Goal: Information Seeking & Learning: Learn about a topic

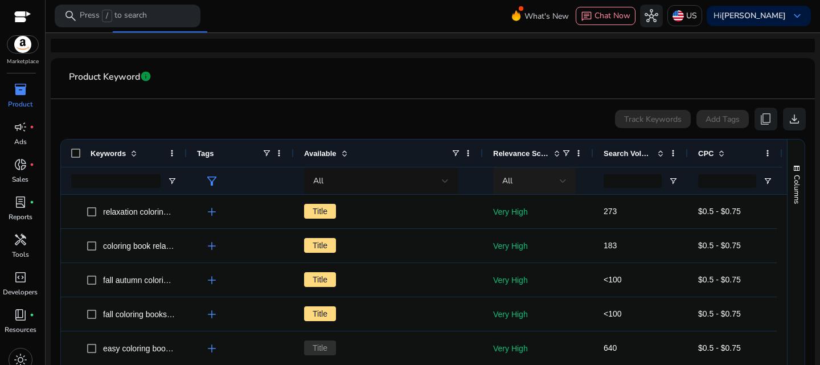
click at [567, 181] on div "All" at bounding box center [534, 180] width 83 height 27
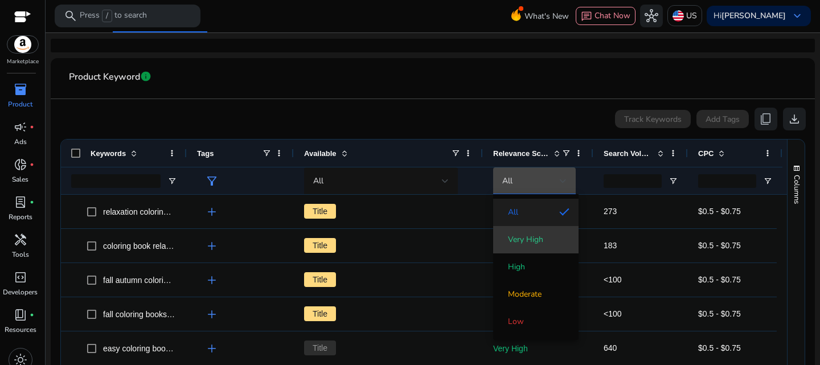
click at [528, 241] on span "Very High" at bounding box center [525, 239] width 35 height 11
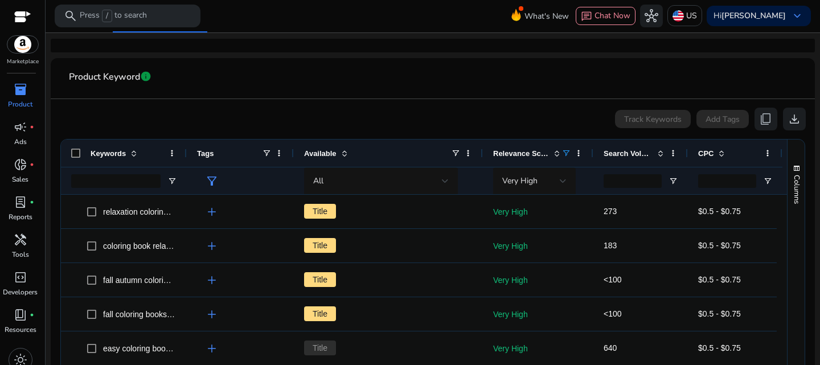
click at [662, 152] on span at bounding box center [660, 153] width 9 height 9
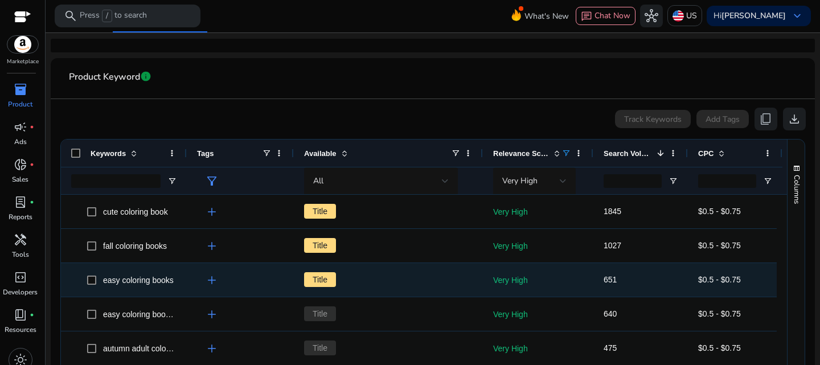
scroll to position [57, 0]
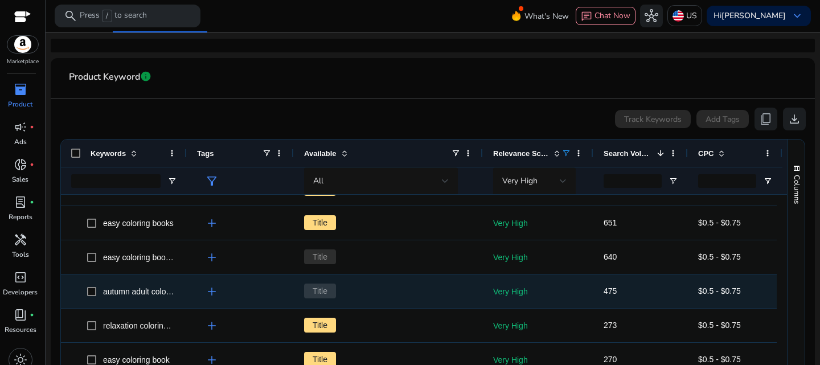
click at [162, 293] on span "autumn adult coloring books" at bounding box center [153, 291] width 100 height 9
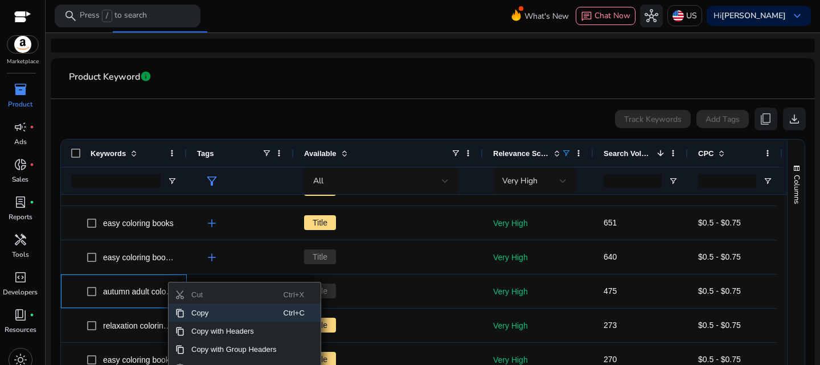
click at [217, 314] on span "Copy" at bounding box center [233, 313] width 99 height 18
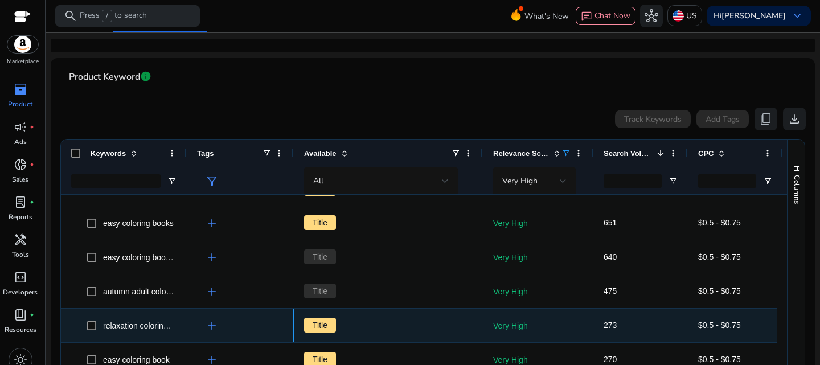
click at [212, 325] on span "add" at bounding box center [212, 326] width 14 height 14
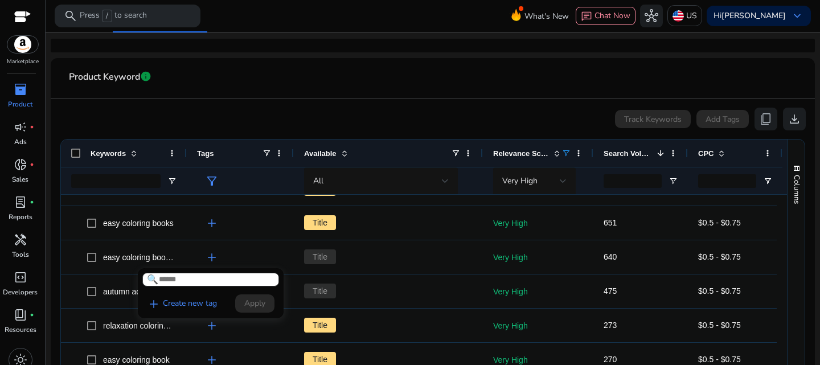
click at [146, 325] on div at bounding box center [410, 182] width 820 height 365
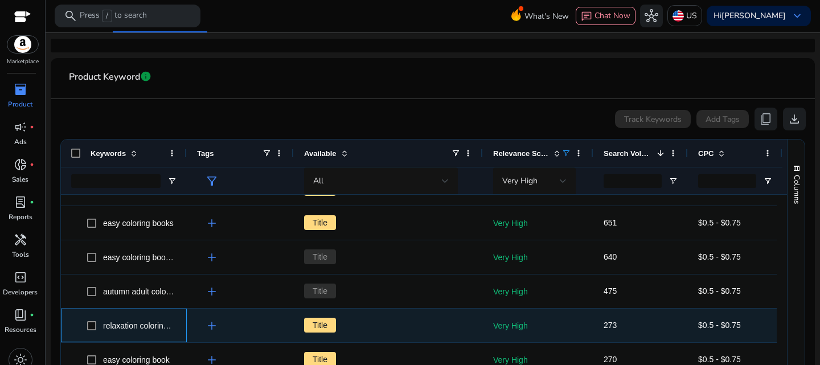
click at [130, 327] on span "relaxation coloring books" at bounding box center [147, 325] width 88 height 9
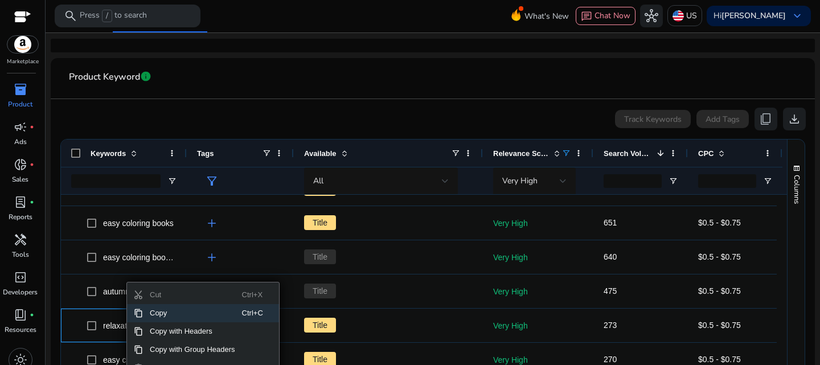
click at [159, 310] on span "Copy" at bounding box center [192, 313] width 99 height 18
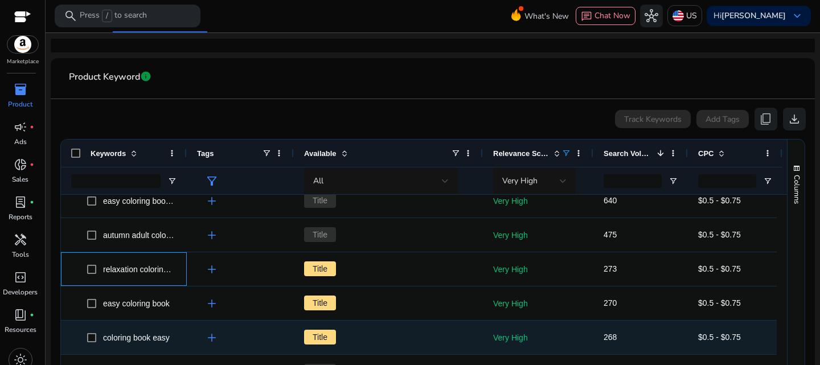
scroll to position [114, 0]
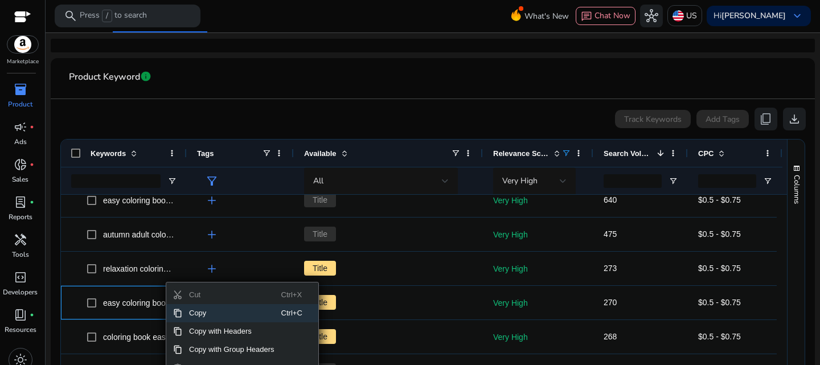
click at [196, 312] on span "Copy" at bounding box center [231, 313] width 99 height 18
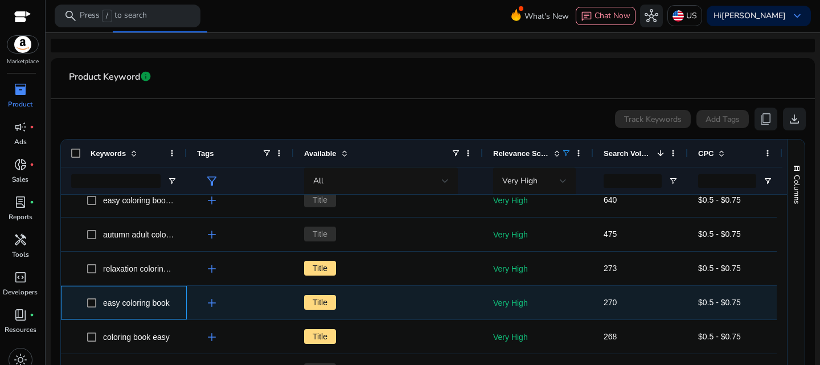
scroll to position [171, 0]
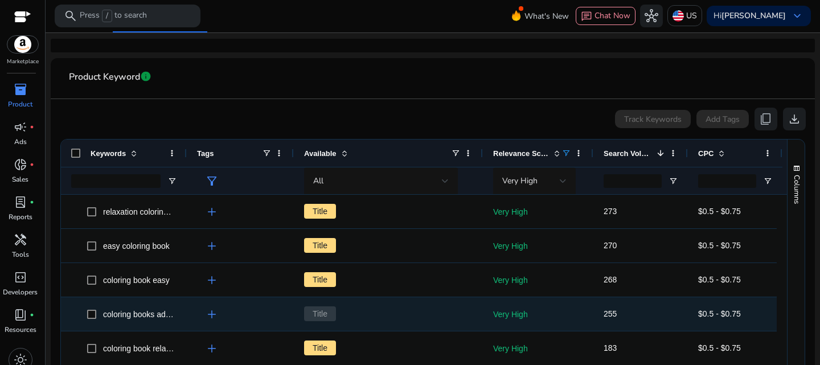
click at [151, 306] on div "coloring books adults relaxation" at bounding box center [139, 314] width 72 height 16
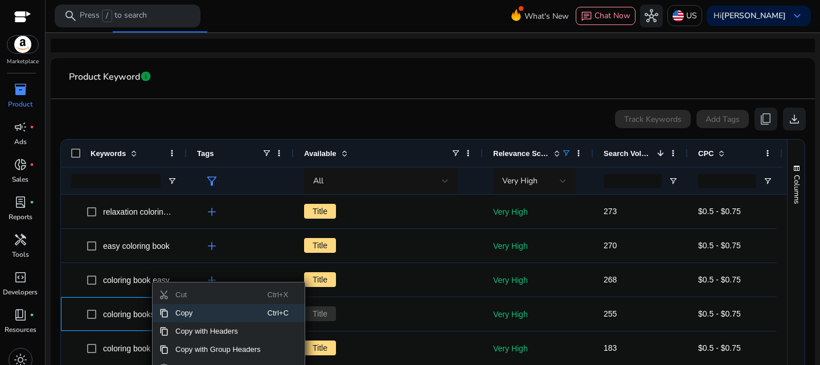
click at [190, 315] on span "Copy" at bounding box center [218, 313] width 99 height 18
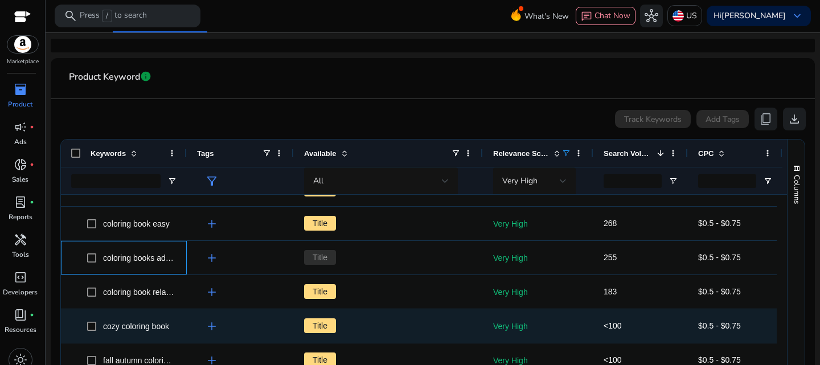
scroll to position [228, 0]
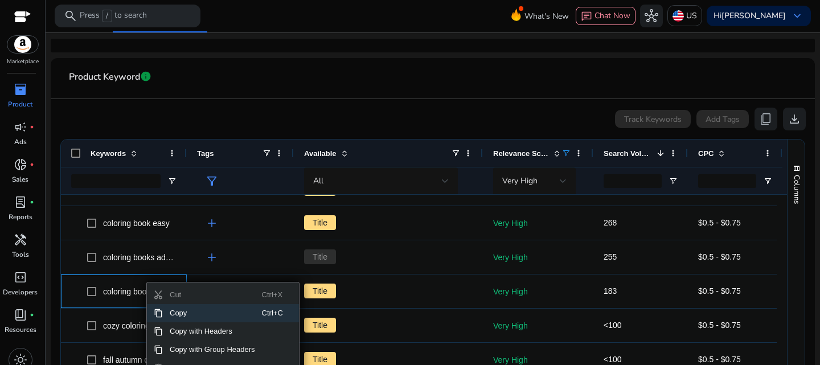
click at [177, 313] on span "Copy" at bounding box center [212, 313] width 99 height 18
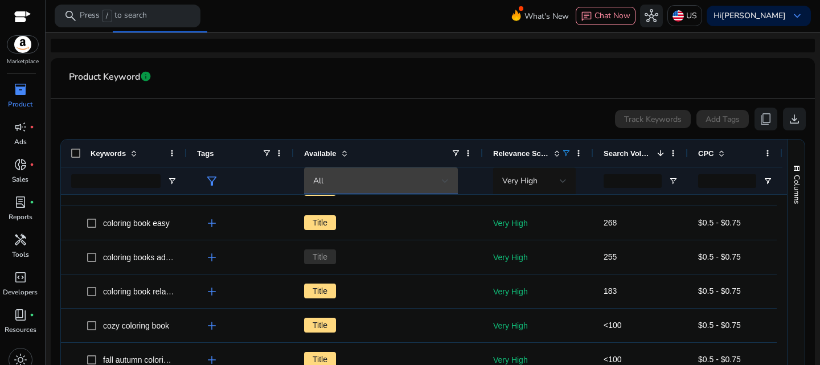
click at [445, 181] on div at bounding box center [445, 181] width 7 height 5
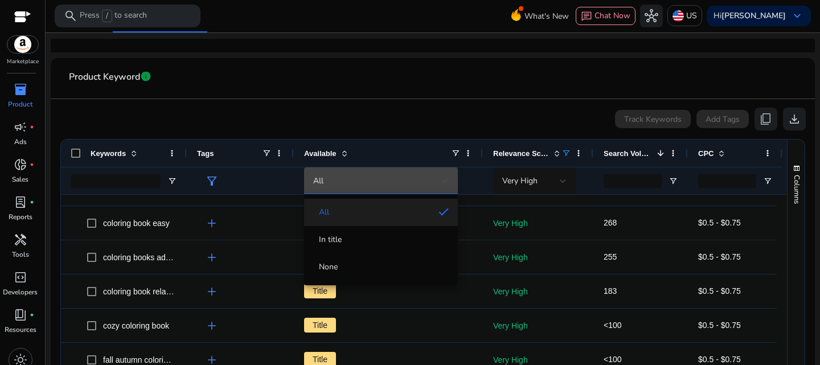
click at [392, 94] on div at bounding box center [410, 182] width 820 height 365
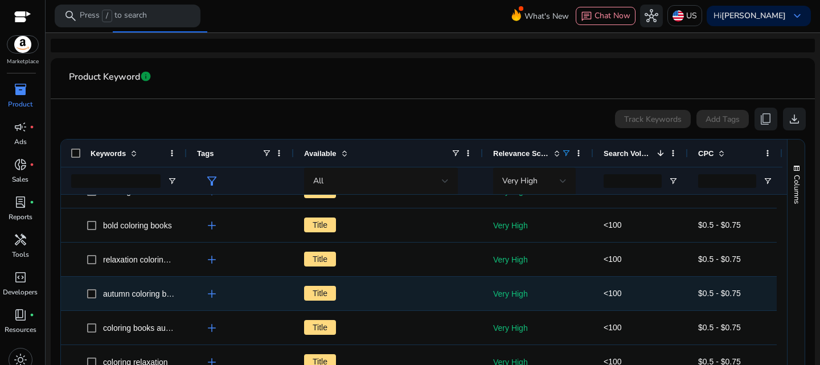
scroll to position [0, 0]
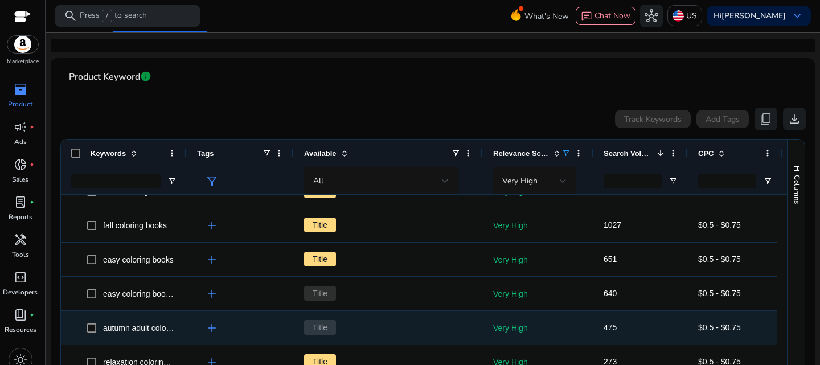
scroll to position [77, 0]
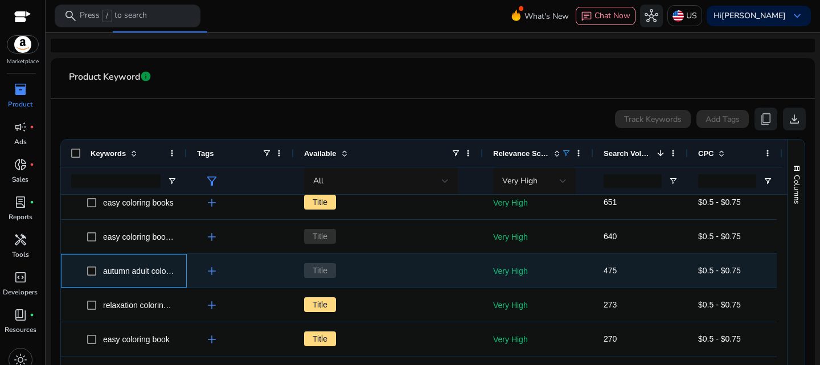
click at [156, 271] on span "autumn adult coloring books" at bounding box center [153, 270] width 100 height 9
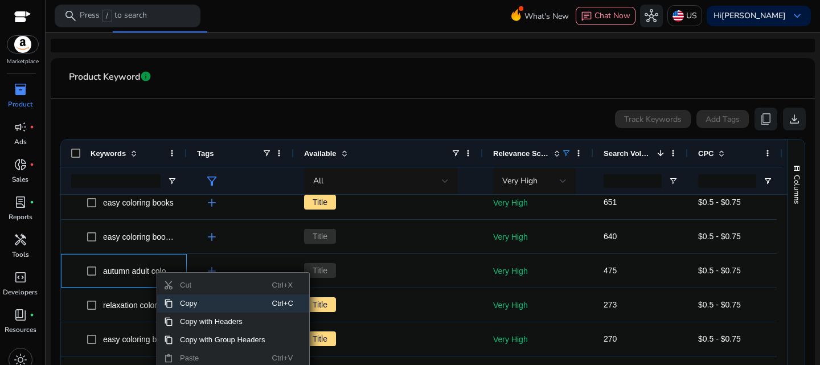
click at [191, 302] on span "Copy" at bounding box center [222, 303] width 99 height 18
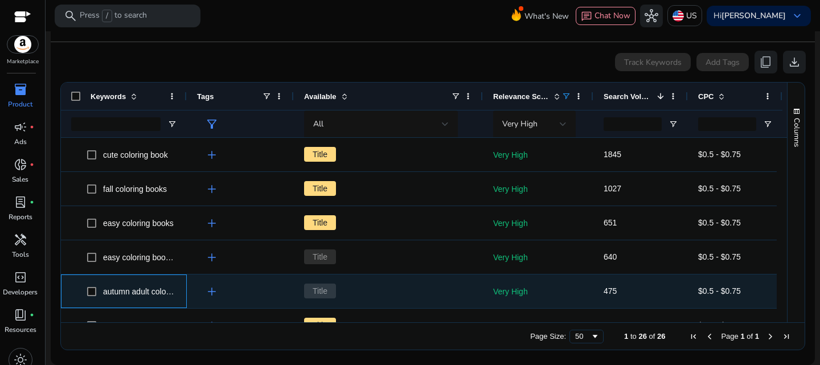
scroll to position [57, 0]
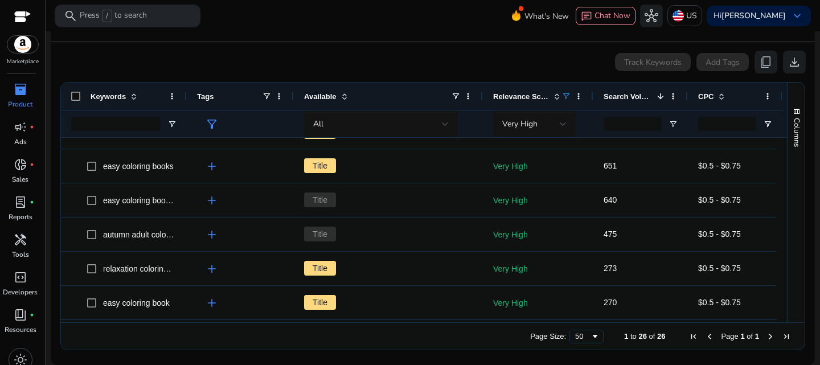
click at [761, 60] on app-icon-holder "content_copy" at bounding box center [765, 62] width 23 height 23
click at [761, 61] on app-icon-holder "content_copy" at bounding box center [765, 62] width 23 height 23
drag, startPoint x: 758, startPoint y: 61, endPoint x: 491, endPoint y: 57, distance: 267.0
click at [491, 57] on div "Track Keywords Add Tags content_copy download" at bounding box center [433, 62] width 746 height 23
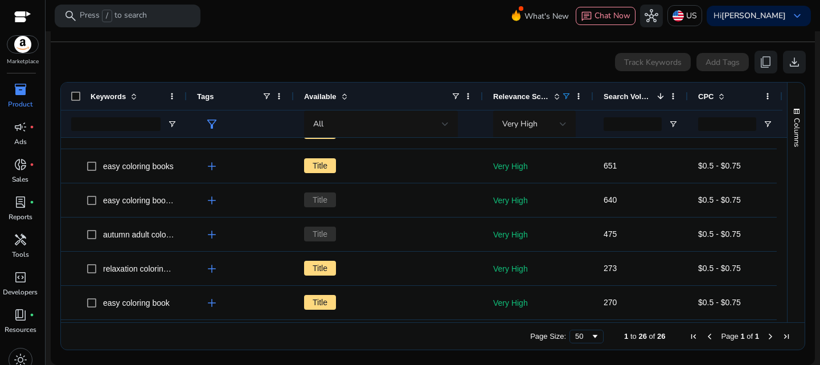
click at [762, 61] on app-icon-holder "content_copy" at bounding box center [765, 62] width 23 height 23
click at [763, 61] on app-icon-holder "content_copy" at bounding box center [765, 62] width 23 height 23
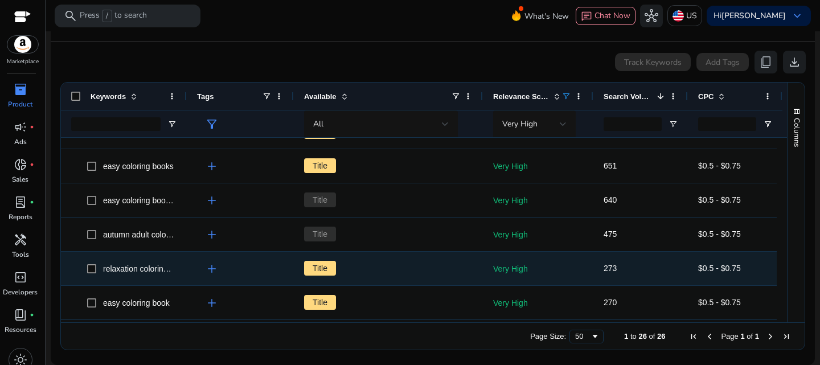
click at [146, 268] on span "relaxation coloring books" at bounding box center [147, 268] width 88 height 9
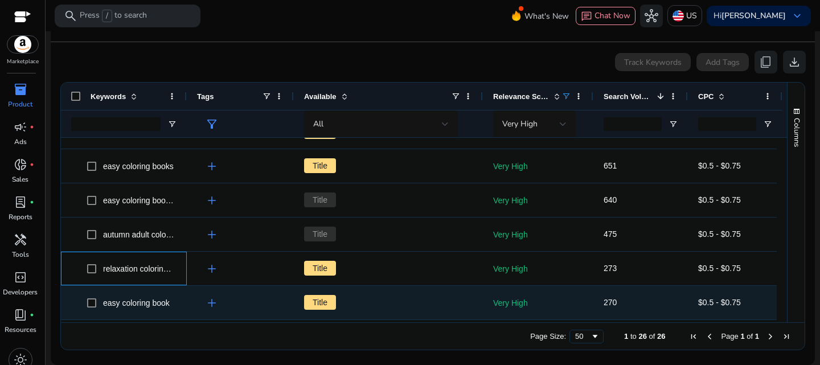
scroll to position [114, 0]
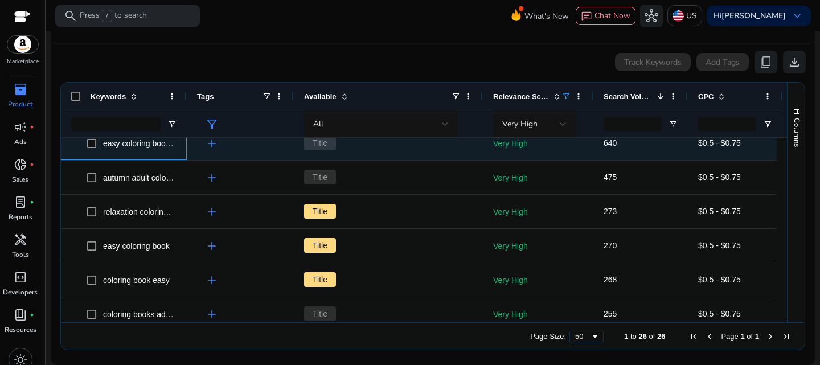
click at [159, 142] on span "easy coloring books for adults relaxation" at bounding box center [174, 143] width 142 height 9
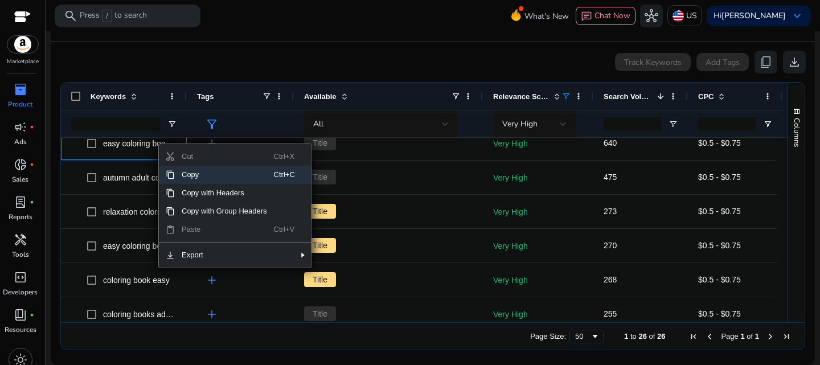
click at [209, 178] on span "Copy" at bounding box center [224, 175] width 99 height 18
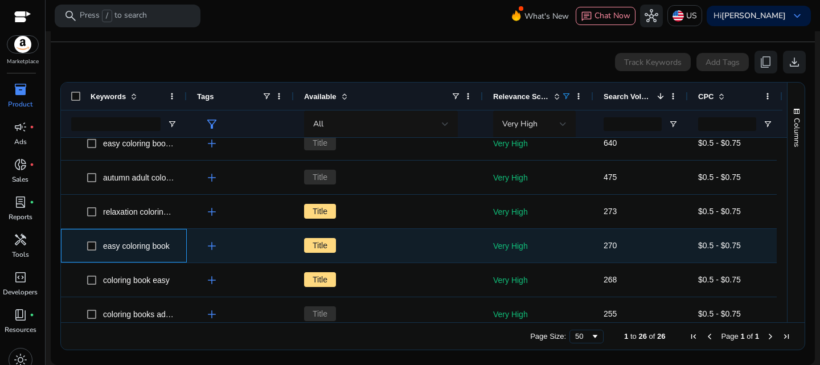
click at [150, 241] on span "easy coloring book" at bounding box center [136, 245] width 67 height 9
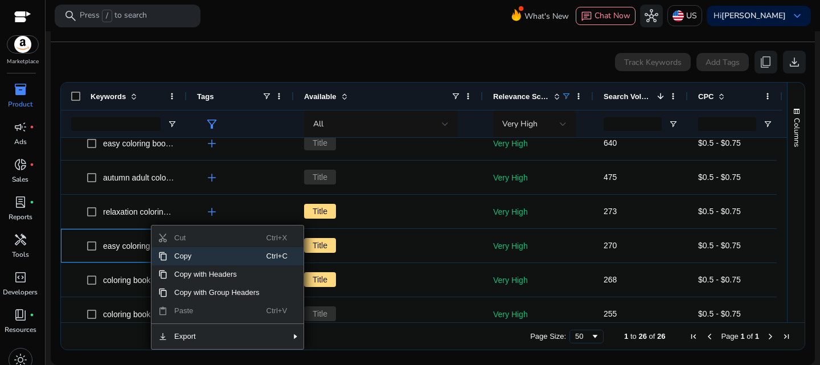
click at [175, 257] on span "Copy" at bounding box center [216, 256] width 99 height 18
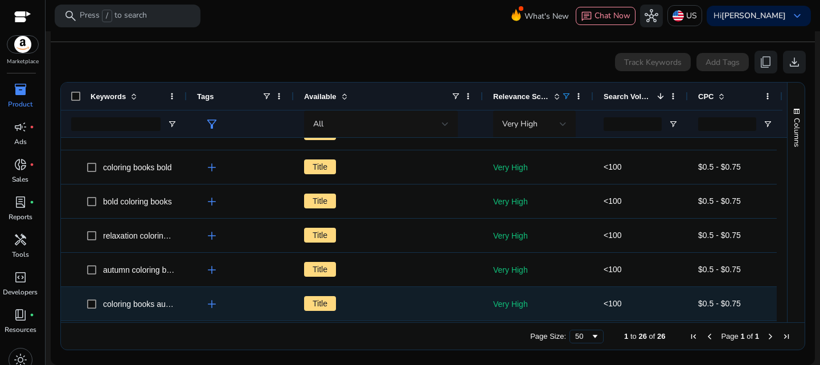
scroll to position [568, 0]
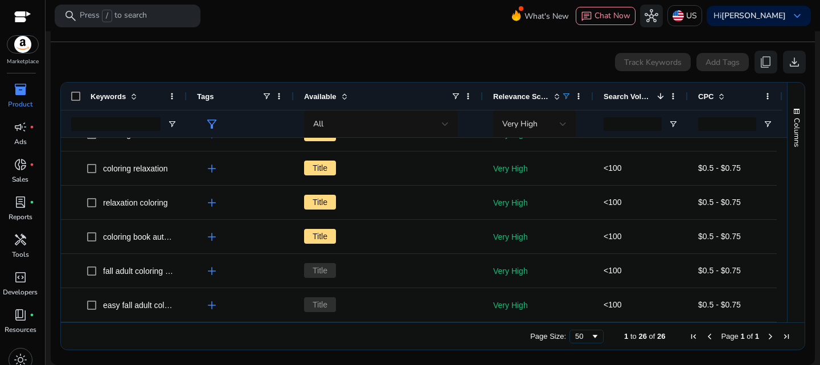
click at [746, 337] on span "of" at bounding box center [749, 336] width 6 height 9
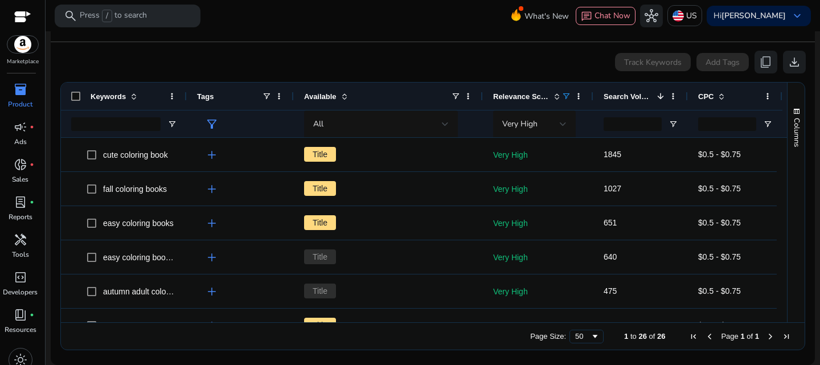
scroll to position [212, 0]
click at [755, 335] on span "1" at bounding box center [757, 336] width 4 height 9
click at [705, 336] on span "Previous Page" at bounding box center [709, 336] width 9 height 9
click at [689, 336] on span "First Page" at bounding box center [693, 336] width 9 height 9
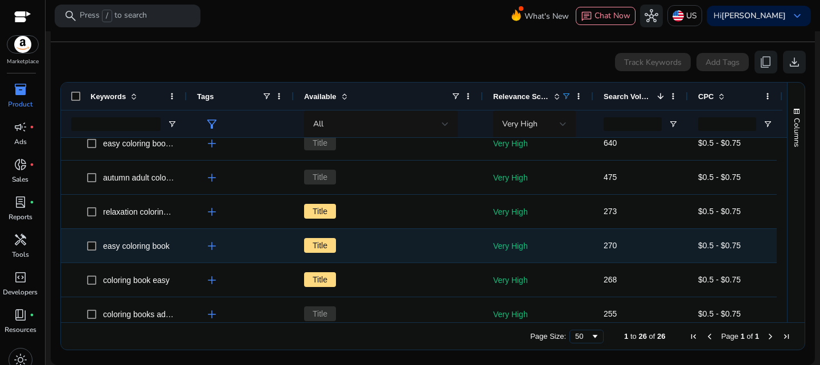
scroll to position [0, 0]
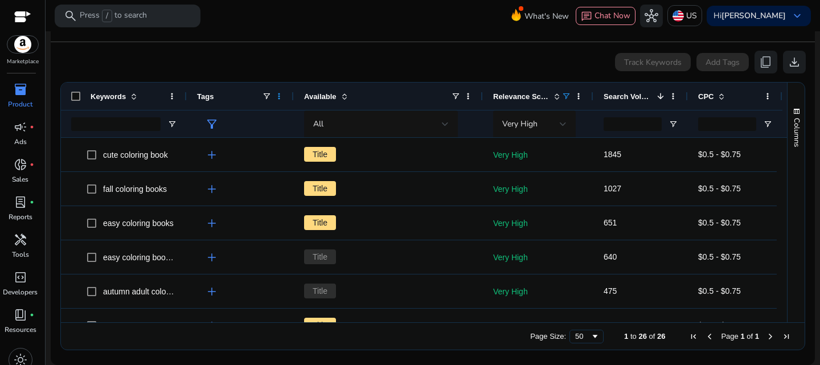
click at [280, 96] on span at bounding box center [278, 96] width 9 height 9
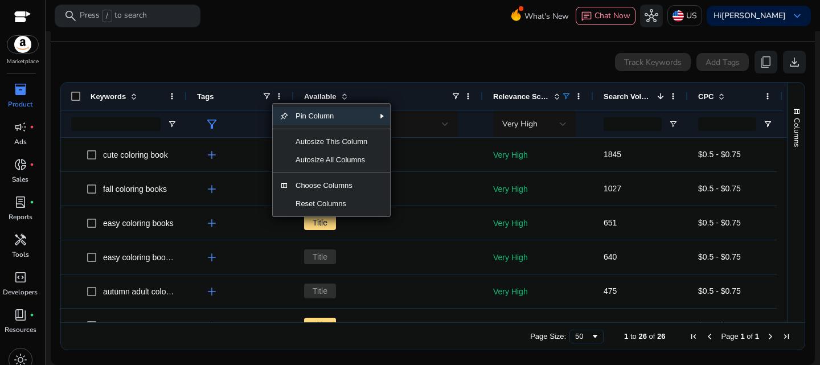
click at [272, 55] on div "Track Keywords Add Tags content_copy download" at bounding box center [433, 62] width 746 height 23
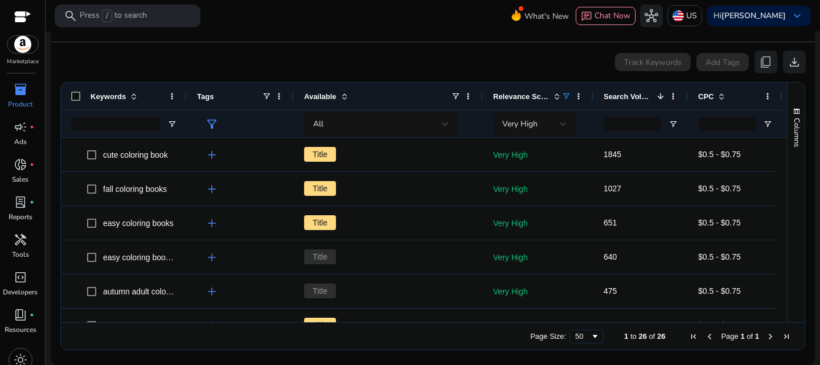
click at [211, 121] on span "filter_alt" at bounding box center [212, 124] width 14 height 14
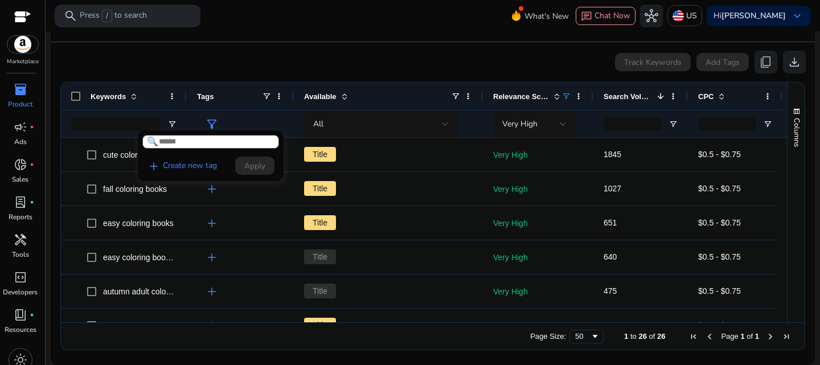
click at [211, 121] on div at bounding box center [410, 182] width 820 height 365
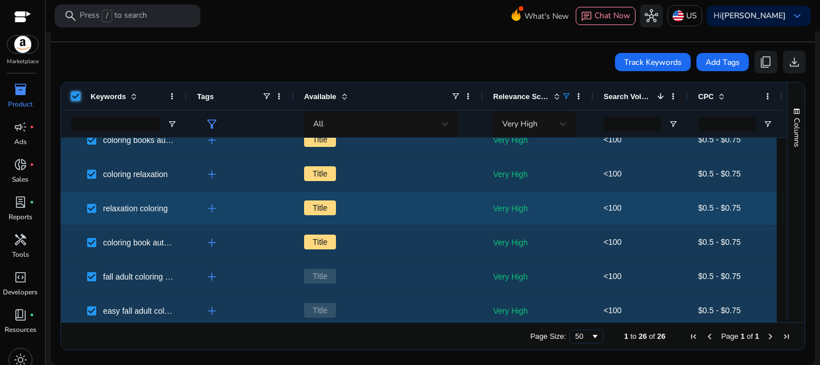
scroll to position [704, 0]
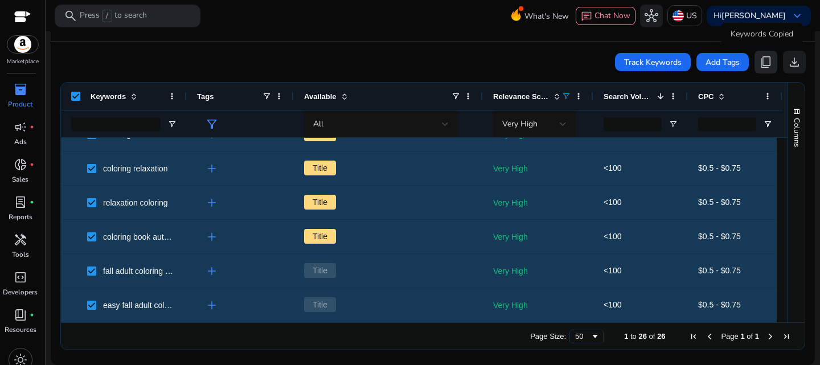
click at [759, 61] on span "content_copy" at bounding box center [766, 62] width 14 height 14
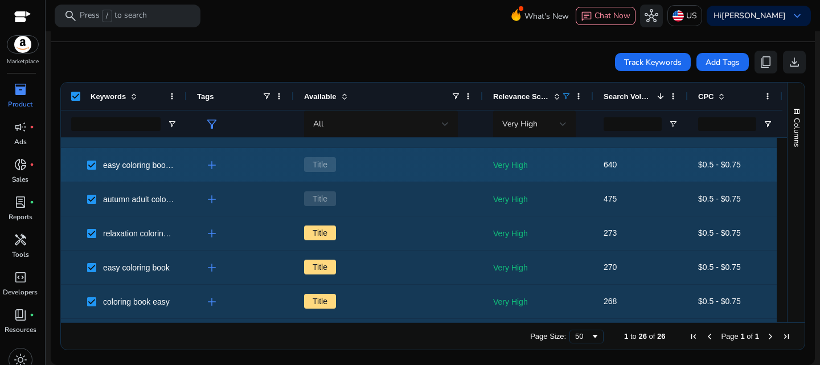
scroll to position [0, 0]
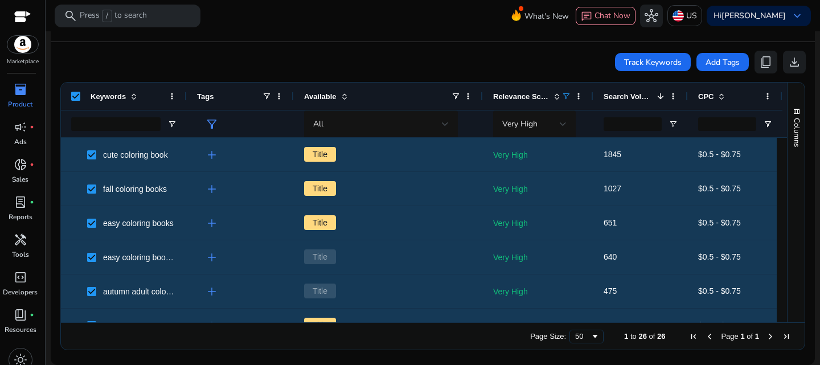
click at [465, 52] on div "Track Keywords Add Tags content_copy download" at bounding box center [433, 62] width 746 height 23
click at [673, 92] on span at bounding box center [672, 96] width 9 height 9
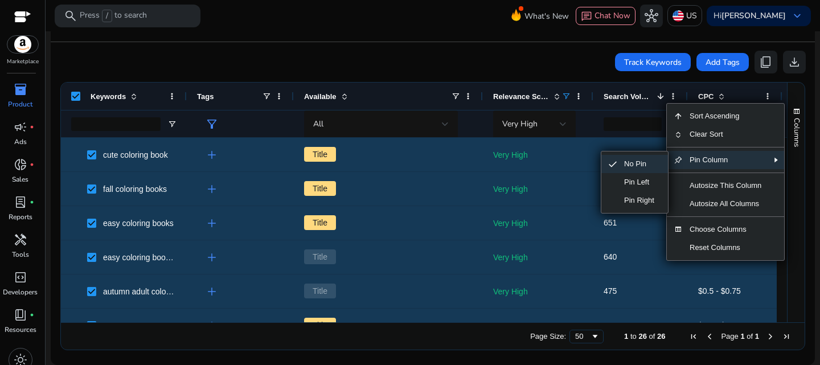
click at [615, 161] on span "SubMenu" at bounding box center [612, 163] width 9 height 9
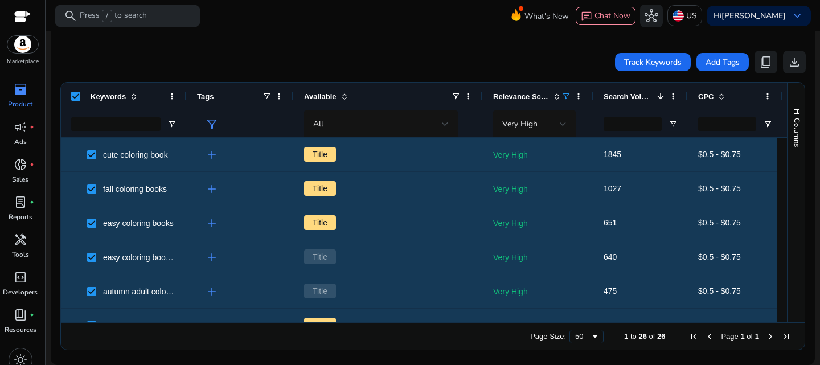
click at [662, 96] on span at bounding box center [660, 96] width 9 height 9
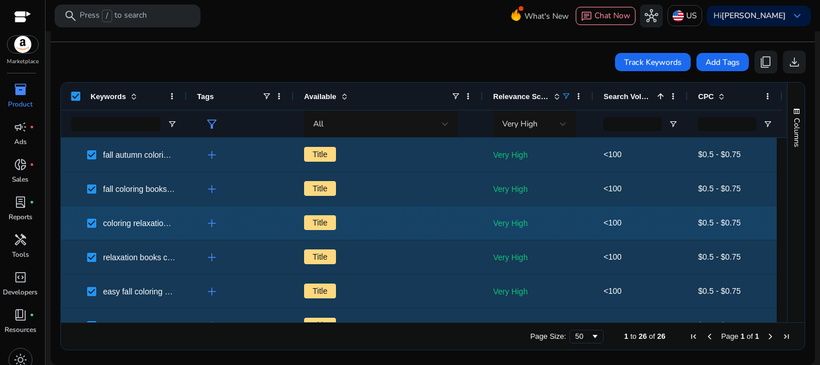
scroll to position [98, 0]
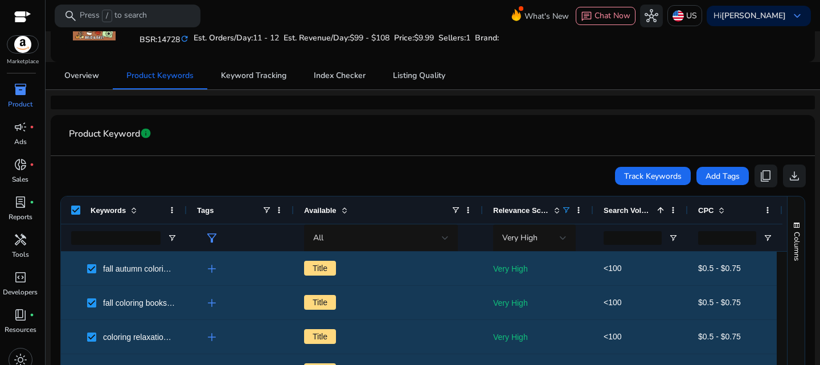
click at [663, 206] on span at bounding box center [660, 210] width 9 height 9
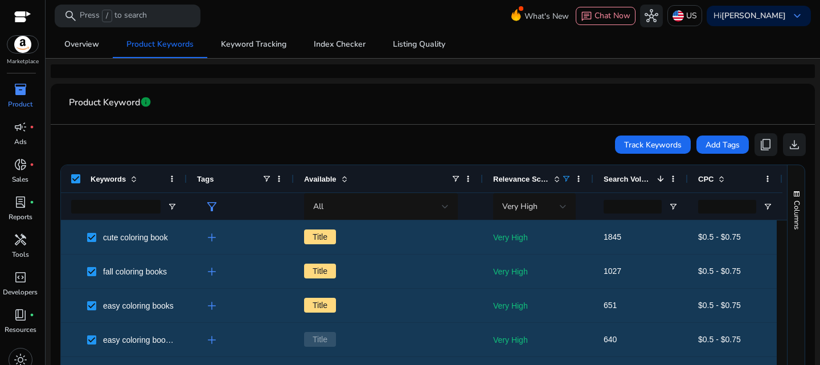
scroll to position [212, 0]
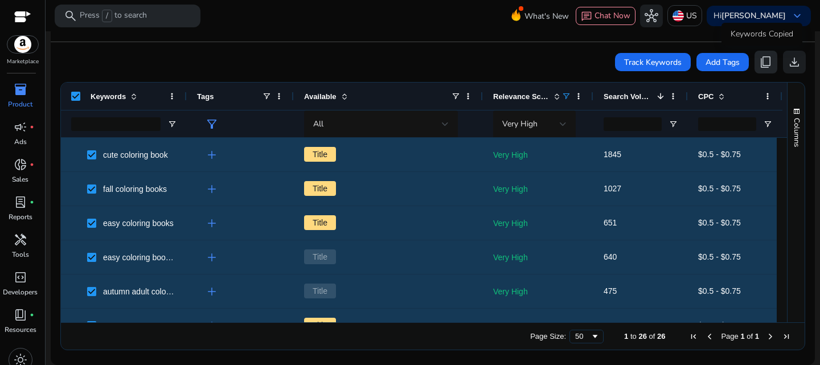
click at [759, 62] on span "content_copy" at bounding box center [766, 62] width 14 height 14
click at [652, 92] on span at bounding box center [658, 96] width 13 height 9
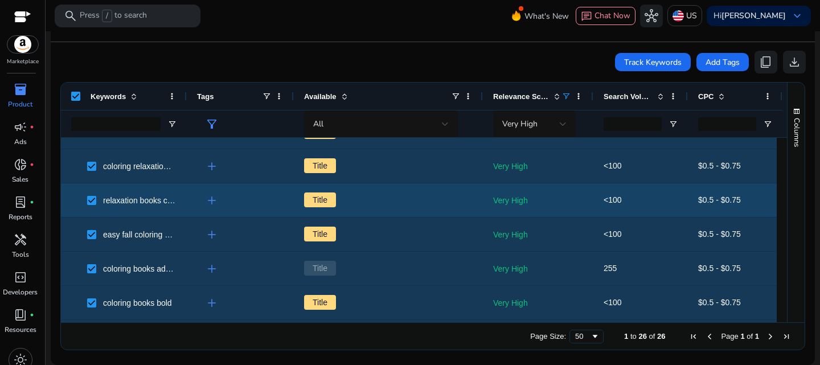
scroll to position [0, 0]
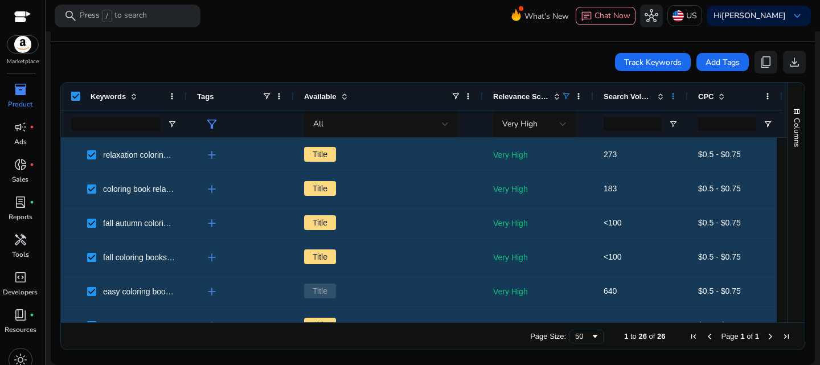
click at [674, 95] on span at bounding box center [672, 96] width 9 height 9
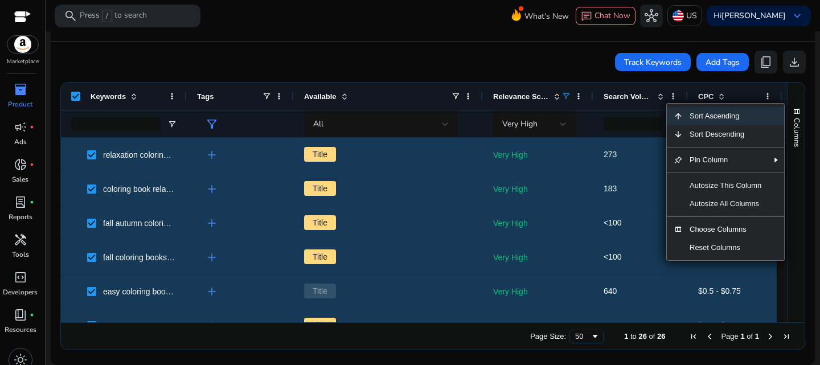
click at [662, 95] on span at bounding box center [660, 96] width 9 height 9
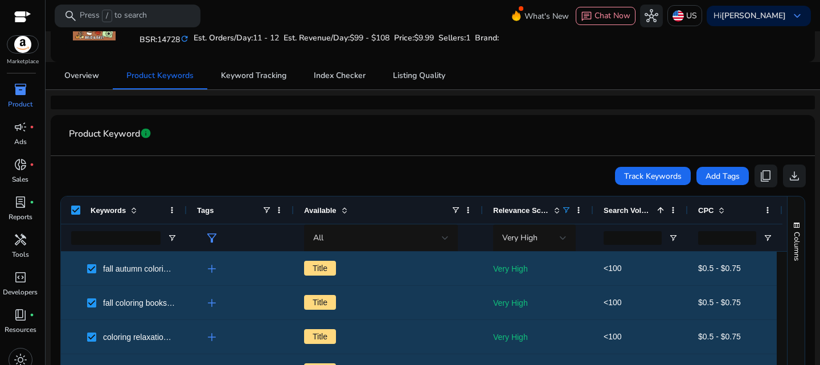
scroll to position [212, 0]
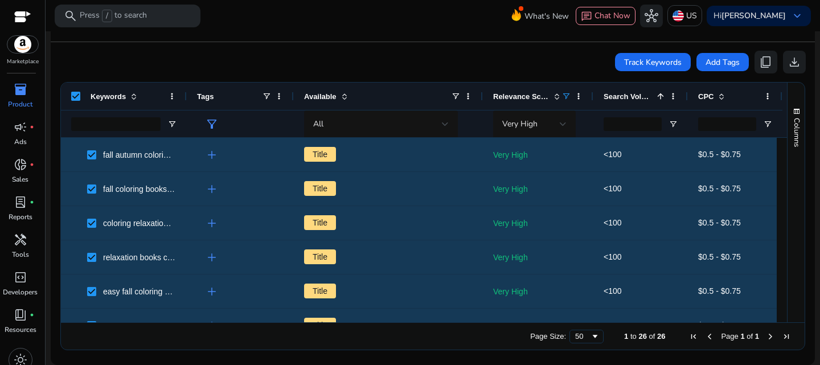
click at [657, 93] on span at bounding box center [660, 96] width 9 height 9
click at [80, 92] on div "Keywords" at bounding box center [124, 96] width 126 height 27
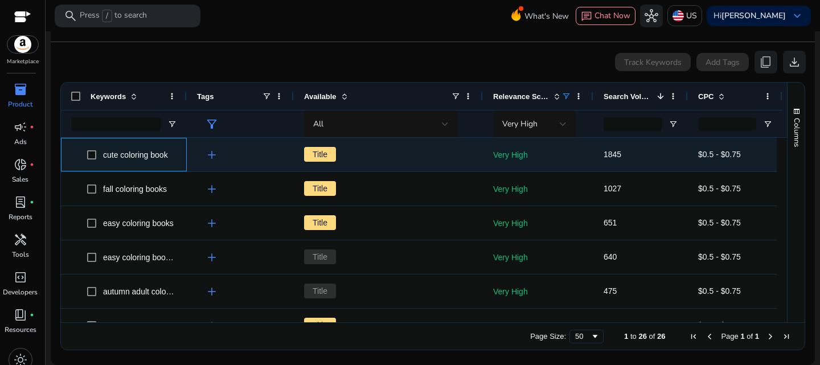
click at [156, 155] on span "cute coloring book" at bounding box center [135, 154] width 65 height 9
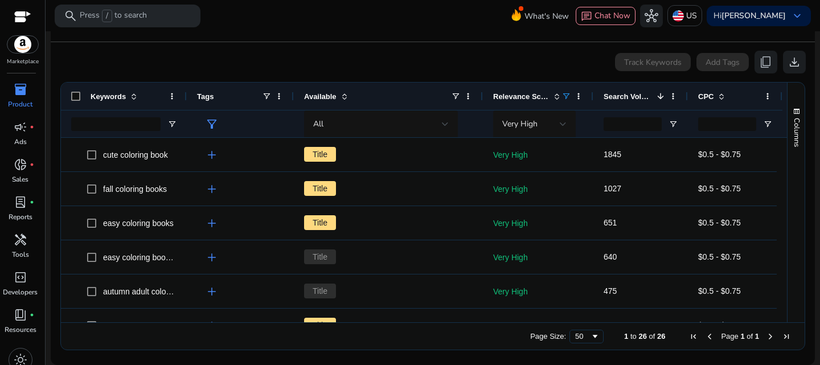
click at [208, 60] on div "Track Keywords Add Tags content_copy download" at bounding box center [433, 62] width 746 height 23
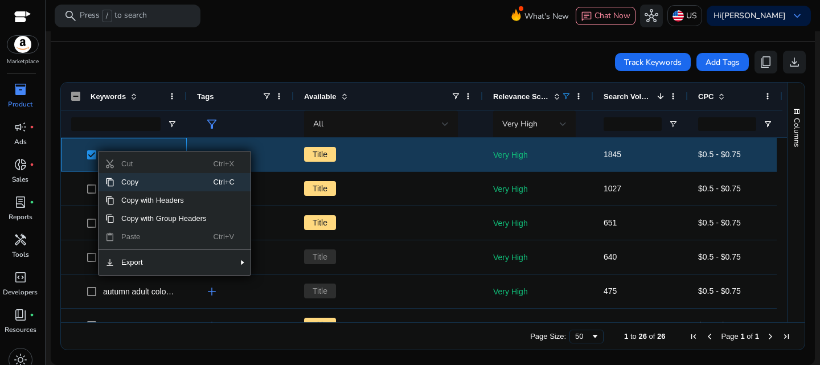
click at [139, 182] on span "Copy" at bounding box center [163, 182] width 99 height 18
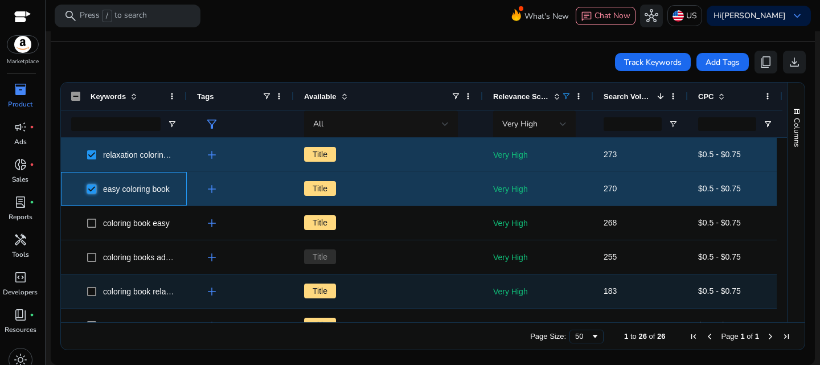
scroll to position [171, 0]
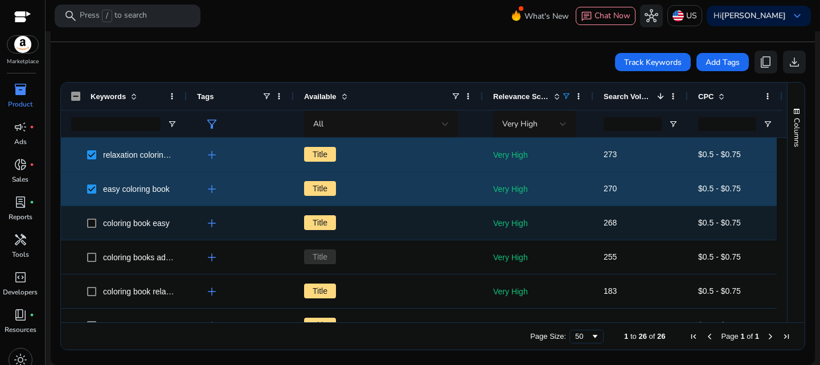
click at [97, 222] on span at bounding box center [95, 222] width 16 height 23
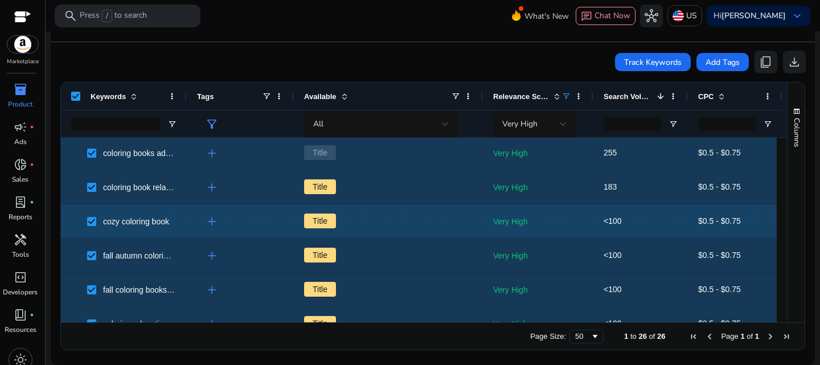
scroll to position [134, 0]
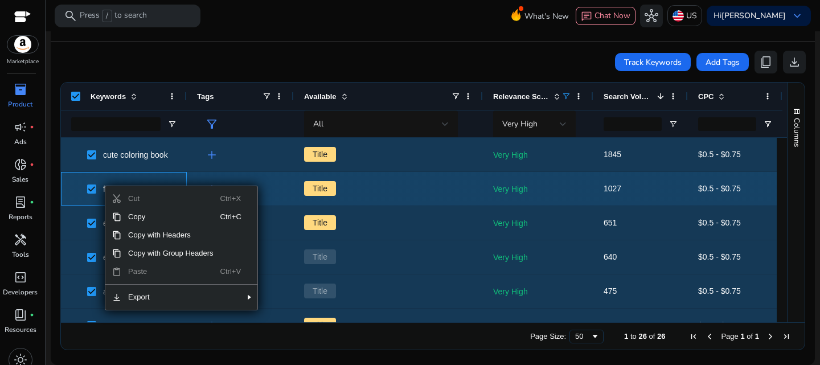
click at [171, 177] on span "fall coloring books" at bounding box center [131, 188] width 89 height 23
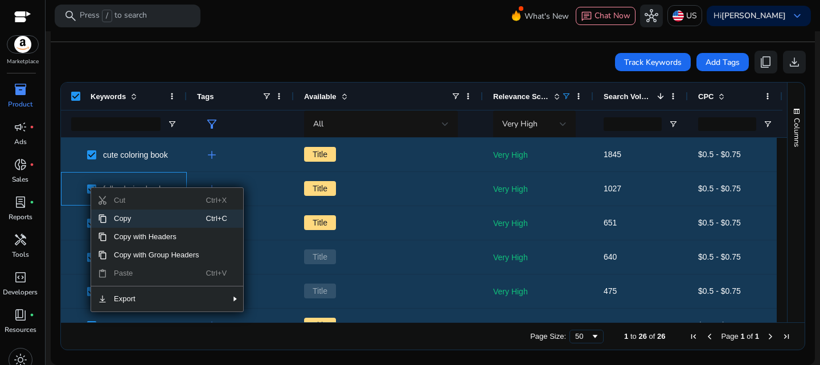
click at [141, 216] on span "Copy" at bounding box center [156, 219] width 99 height 18
